Goal: Transaction & Acquisition: Purchase product/service

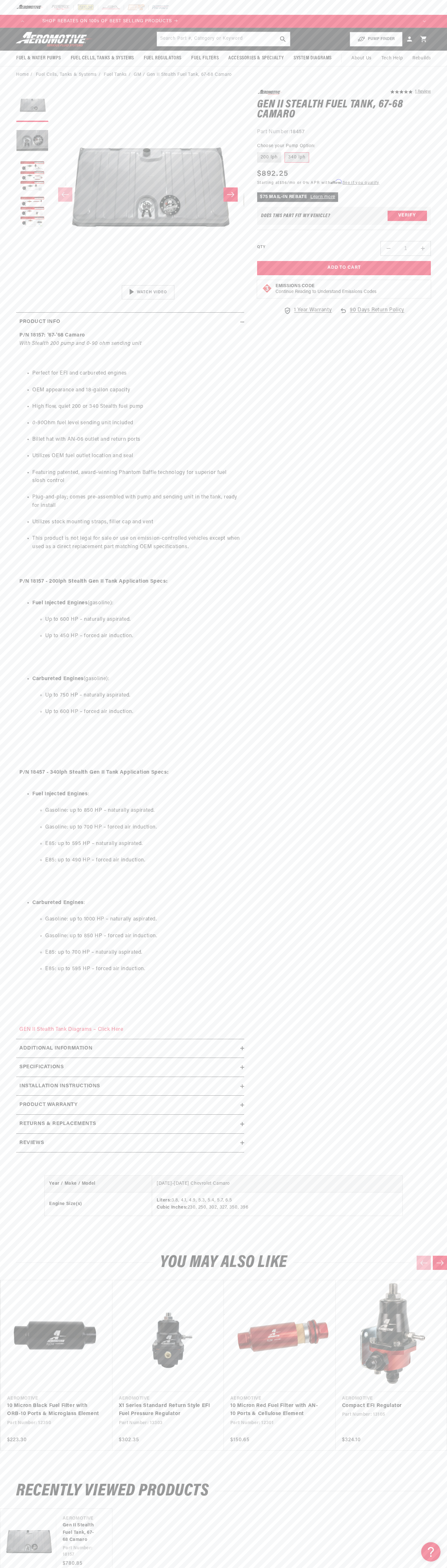
scroll to position [0, 1166]
click at [132, 10] on img at bounding box center [136, 7] width 18 height 7
click at [445, 624] on section "5.0 star rating 1 Review Gen II Stealth Fuel Tank, 67-68 Camaro Gen II Stealth …" at bounding box center [224, 623] width 447 height 1080
click at [314, 1567] on html "Skip to content Your cart Your cart is empty Loading... You may also like Subto…" at bounding box center [224, 784] width 447 height 1568
click at [19, 404] on ul "Perfect for EFI and carbureted engines OEM appearance and 18-gallon capacity Hi…" at bounding box center [130, 460] width 222 height 198
